Goal: Task Accomplishment & Management: Manage account settings

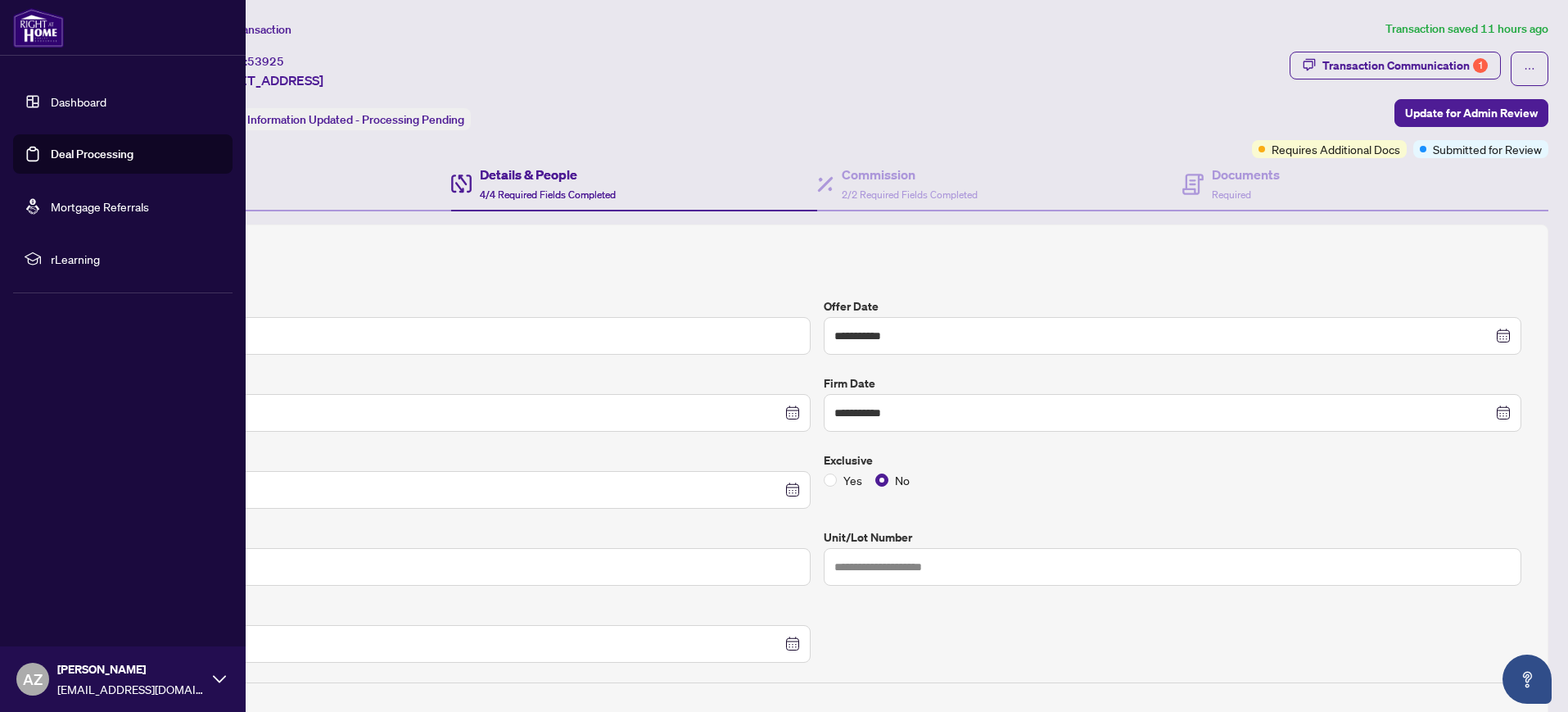
click at [95, 105] on link "Dashboard" at bounding box center [79, 102] width 56 height 15
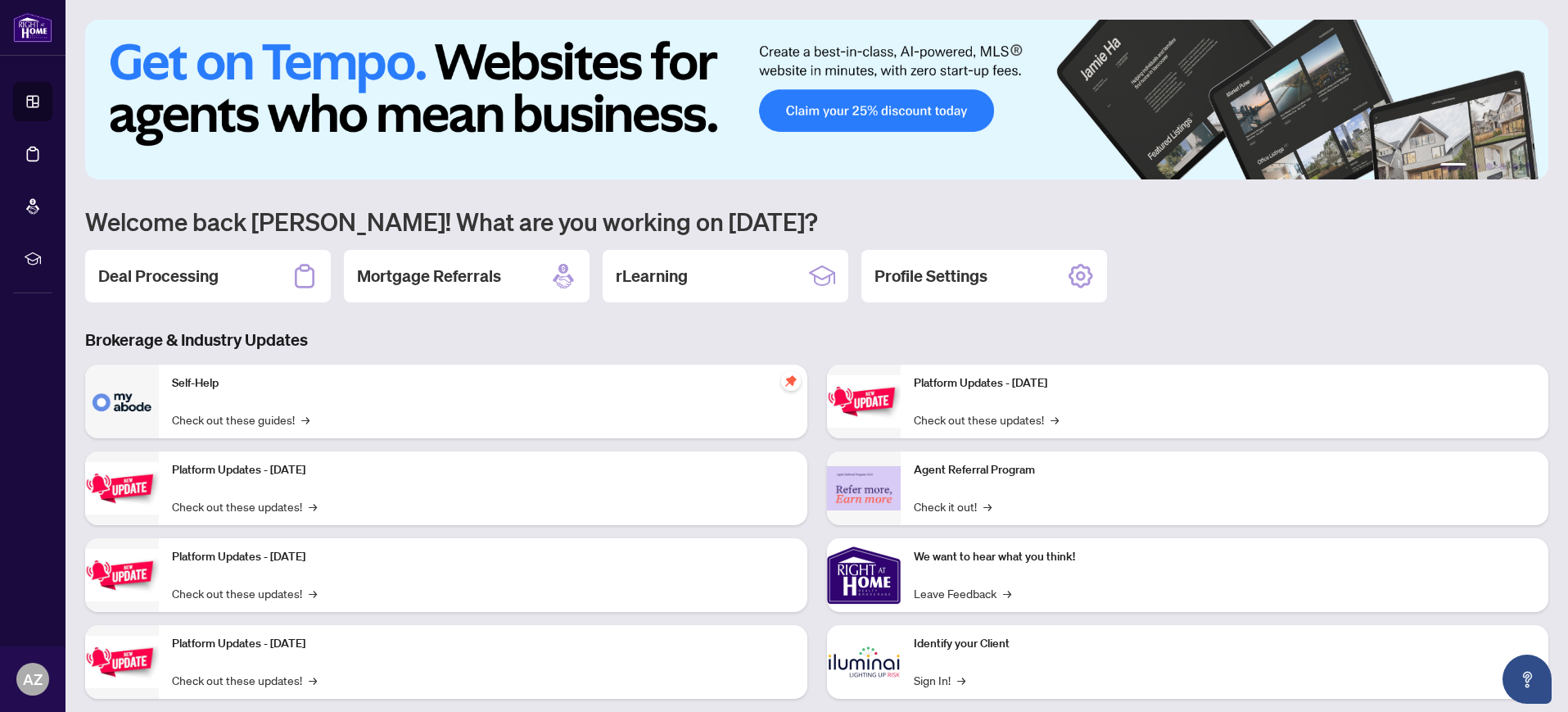
click at [172, 278] on h2 "Deal Processing" at bounding box center [158, 276] width 120 height 23
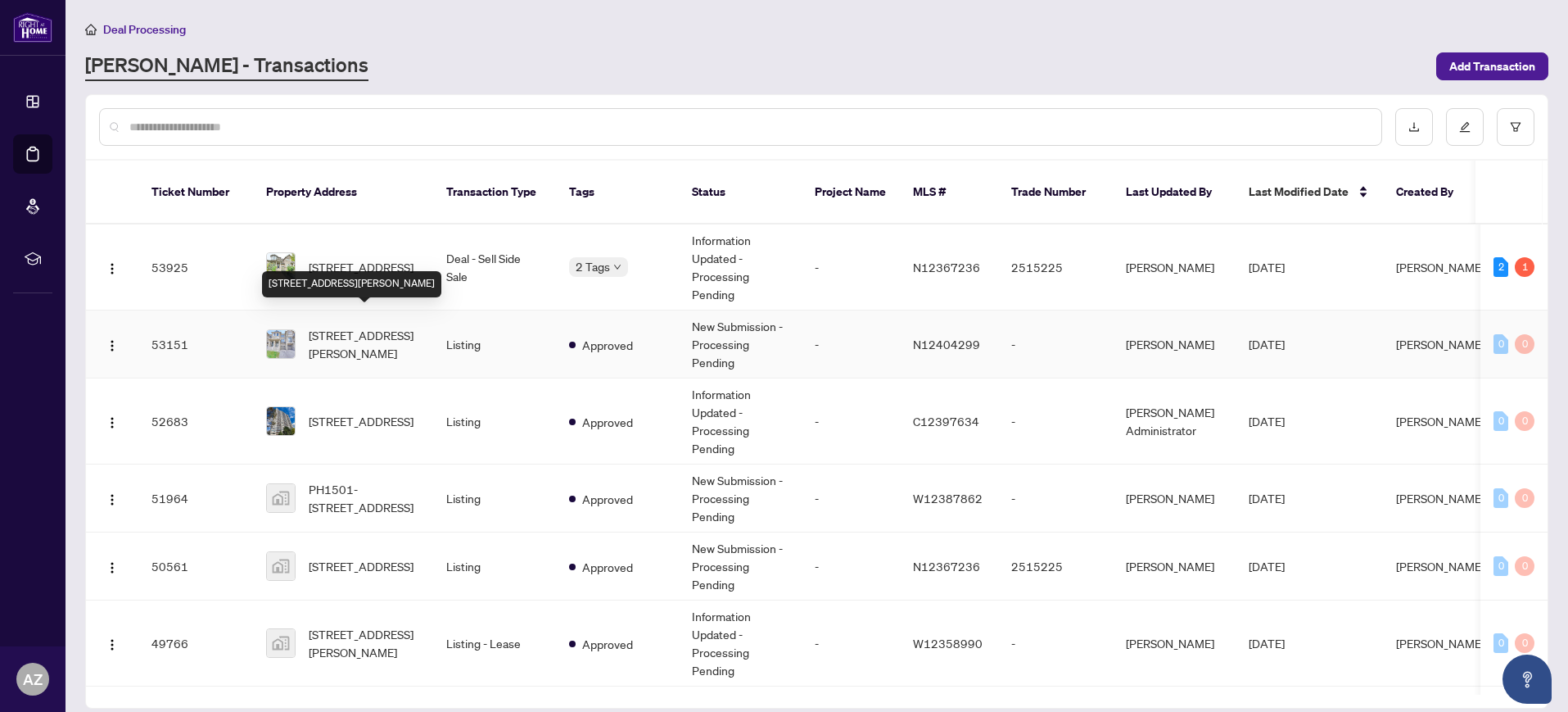
click at [339, 326] on span "[STREET_ADDRESS][PERSON_NAME]" at bounding box center [364, 344] width 112 height 36
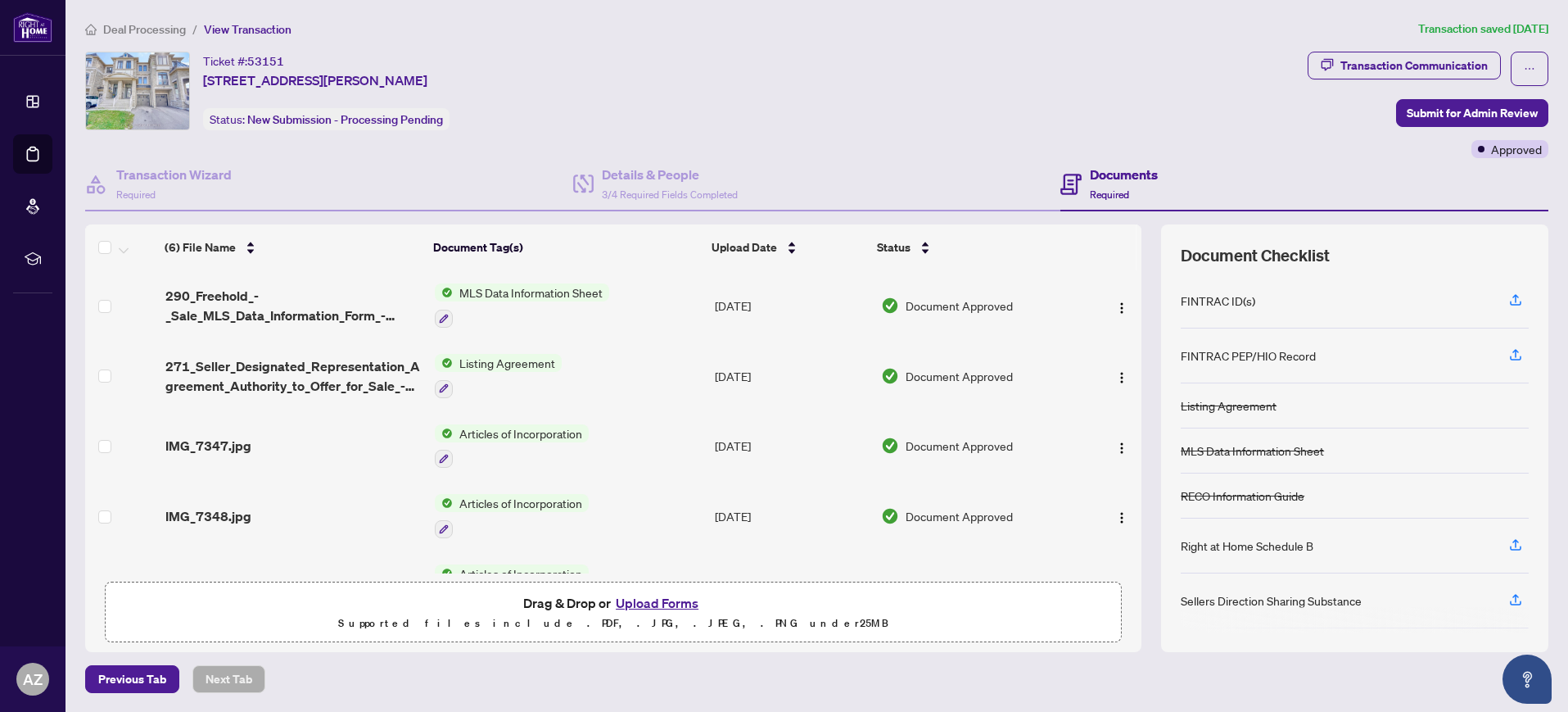
click at [656, 602] on button "Upload Forms" at bounding box center [656, 601] width 93 height 21
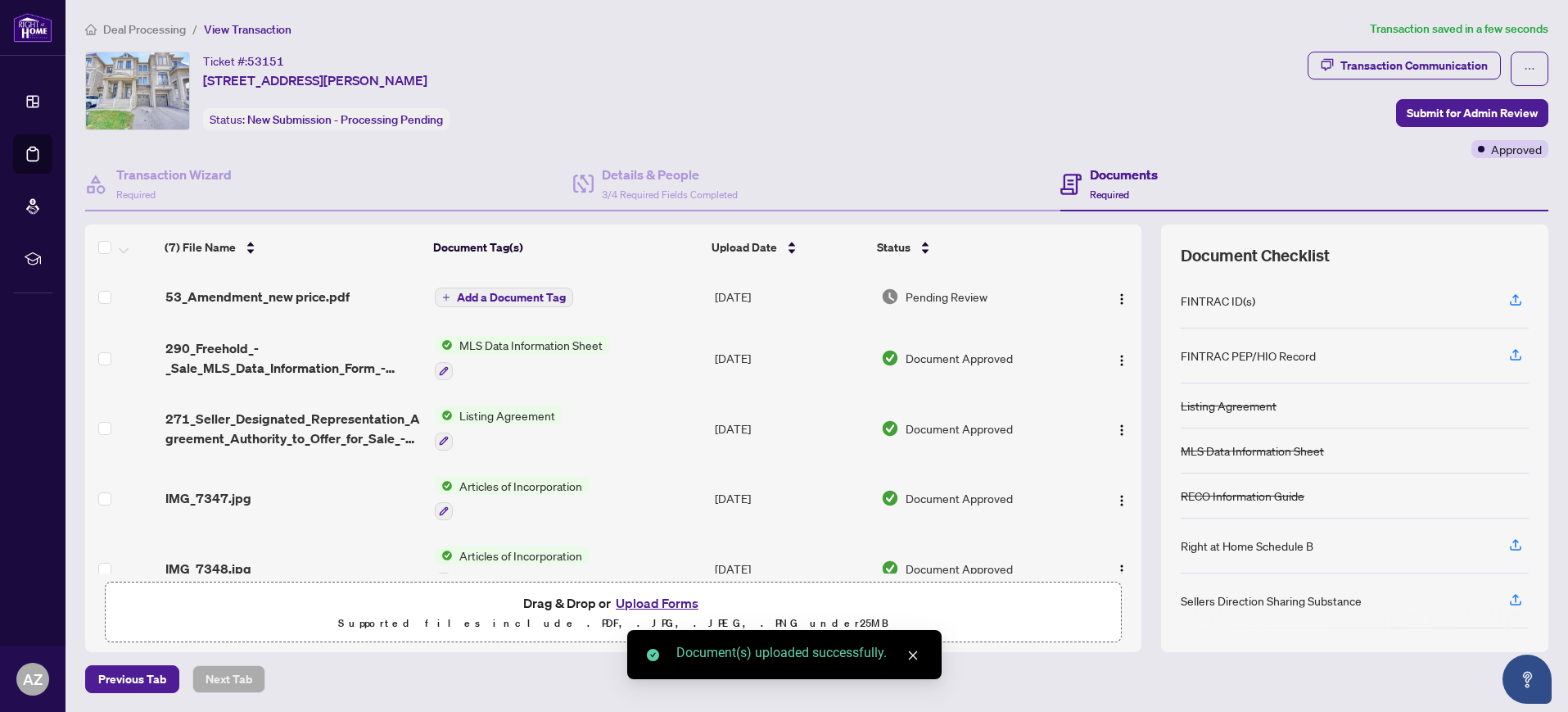
click at [508, 295] on span "Add a Document Tag" at bounding box center [511, 298] width 109 height 12
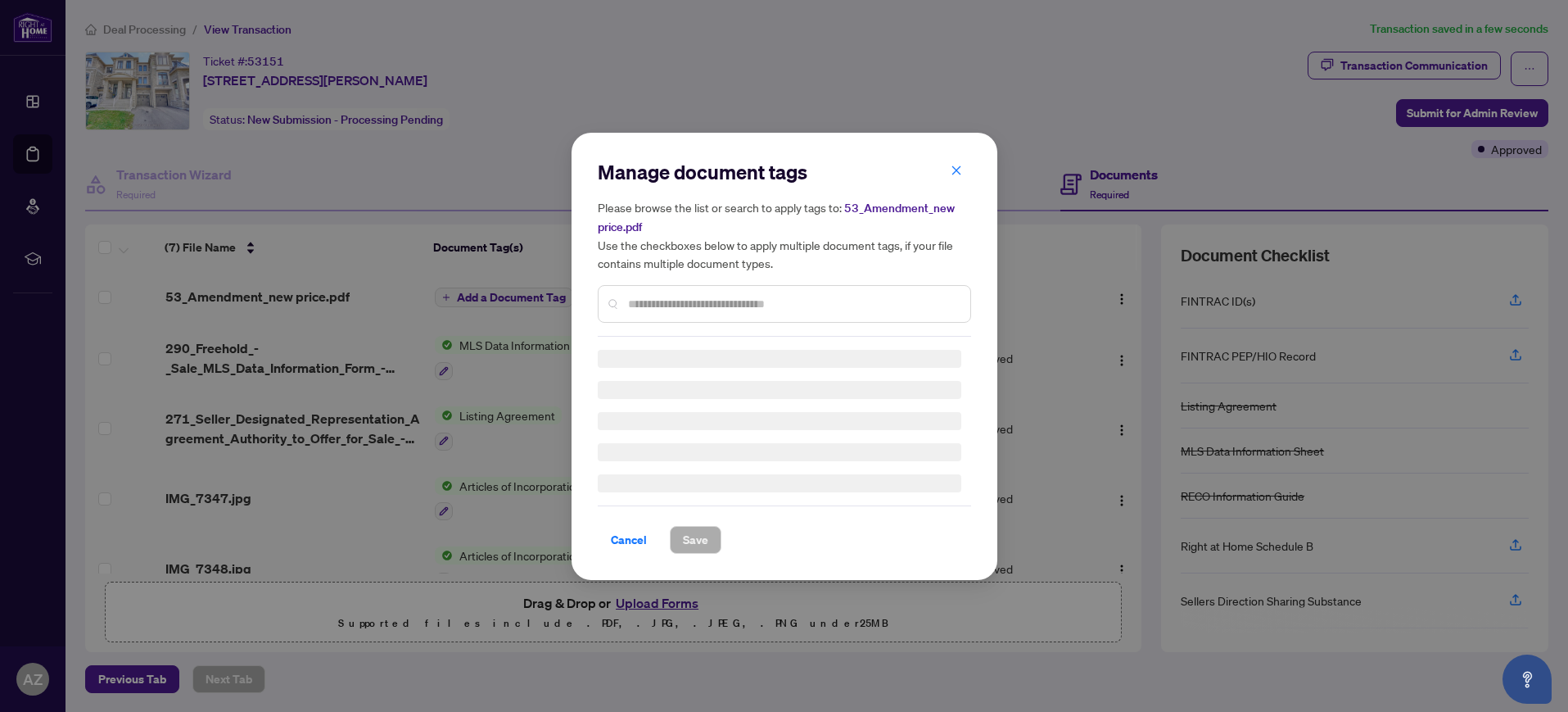
click at [623, 302] on div "Manage document tags Please browse the list or search to apply tags to: 53_Amen…" at bounding box center [784, 248] width 373 height 177
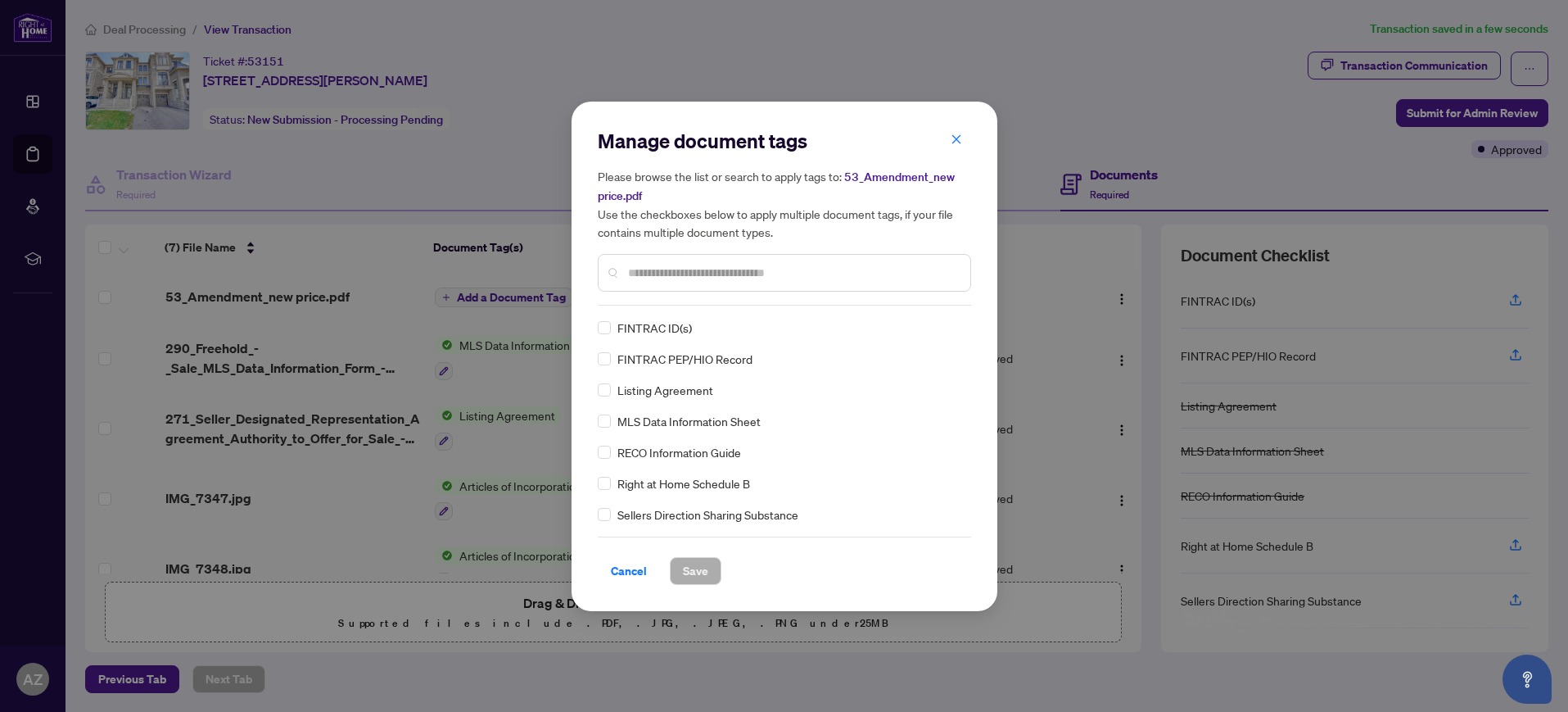
click at [636, 268] on input "text" at bounding box center [792, 273] width 330 height 18
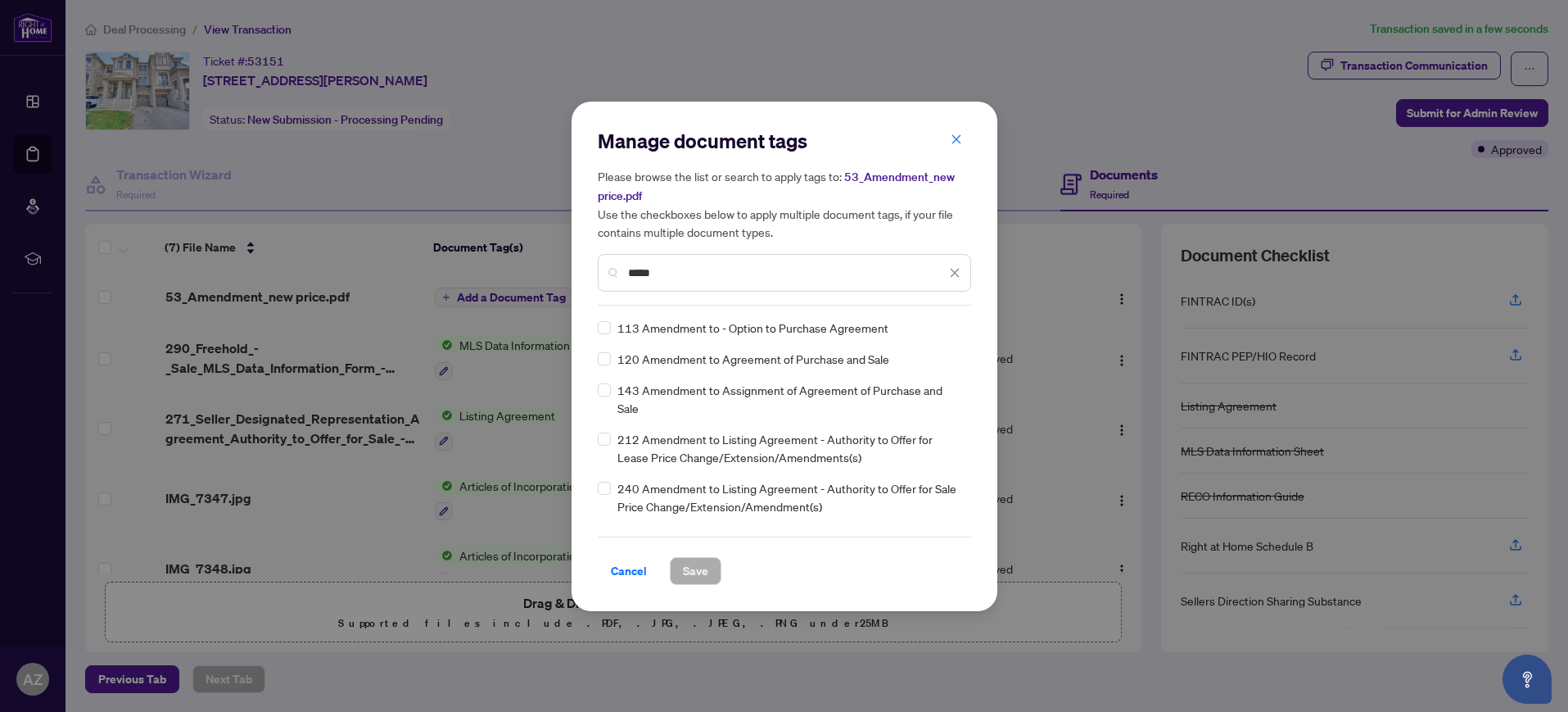
type input "*****"
click at [701, 447] on span "212 Amendment to Listing Agreement - Authority to Offer for Lease Price Change/…" at bounding box center [788, 448] width 343 height 36
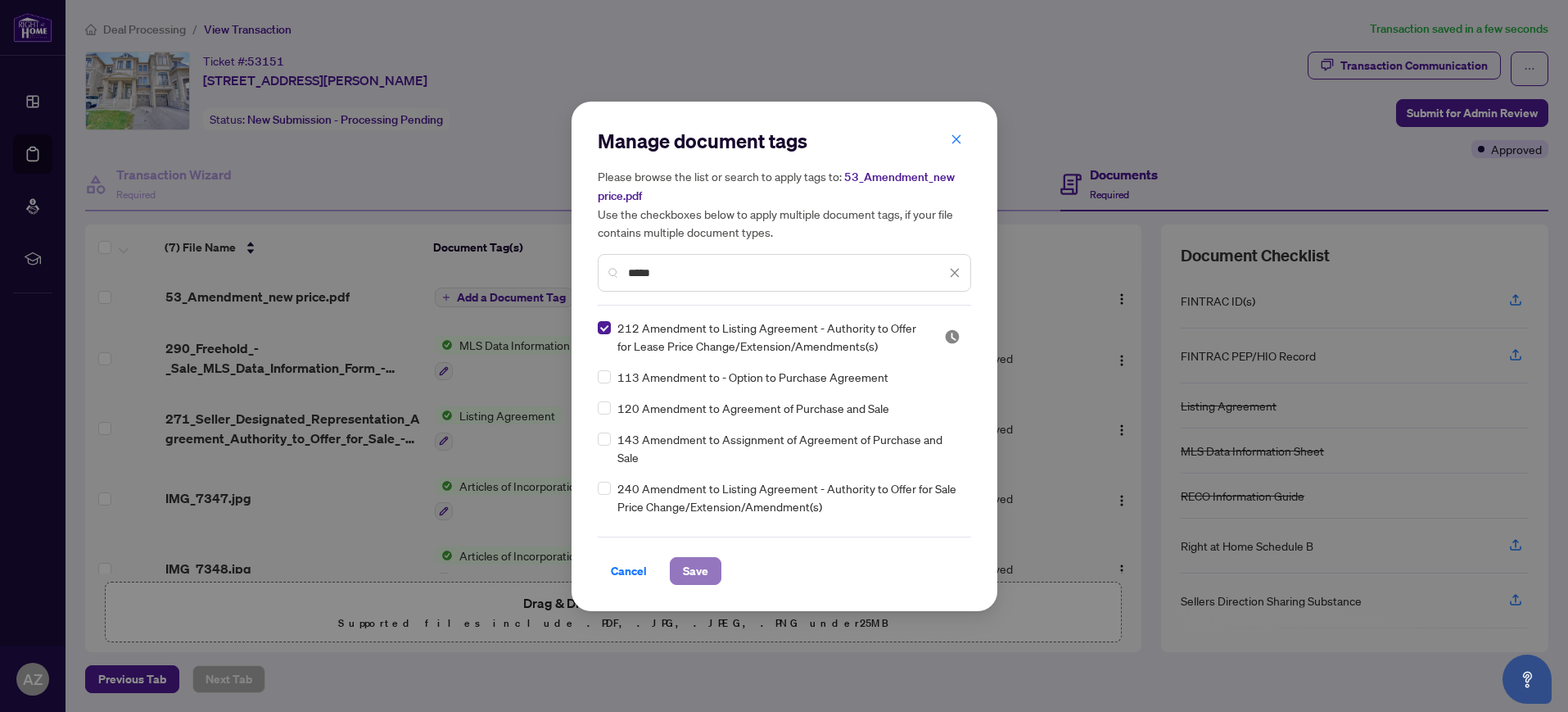
click at [697, 572] on span "Save" at bounding box center [695, 571] width 25 height 26
